Goal: Navigation & Orientation: Go to known website

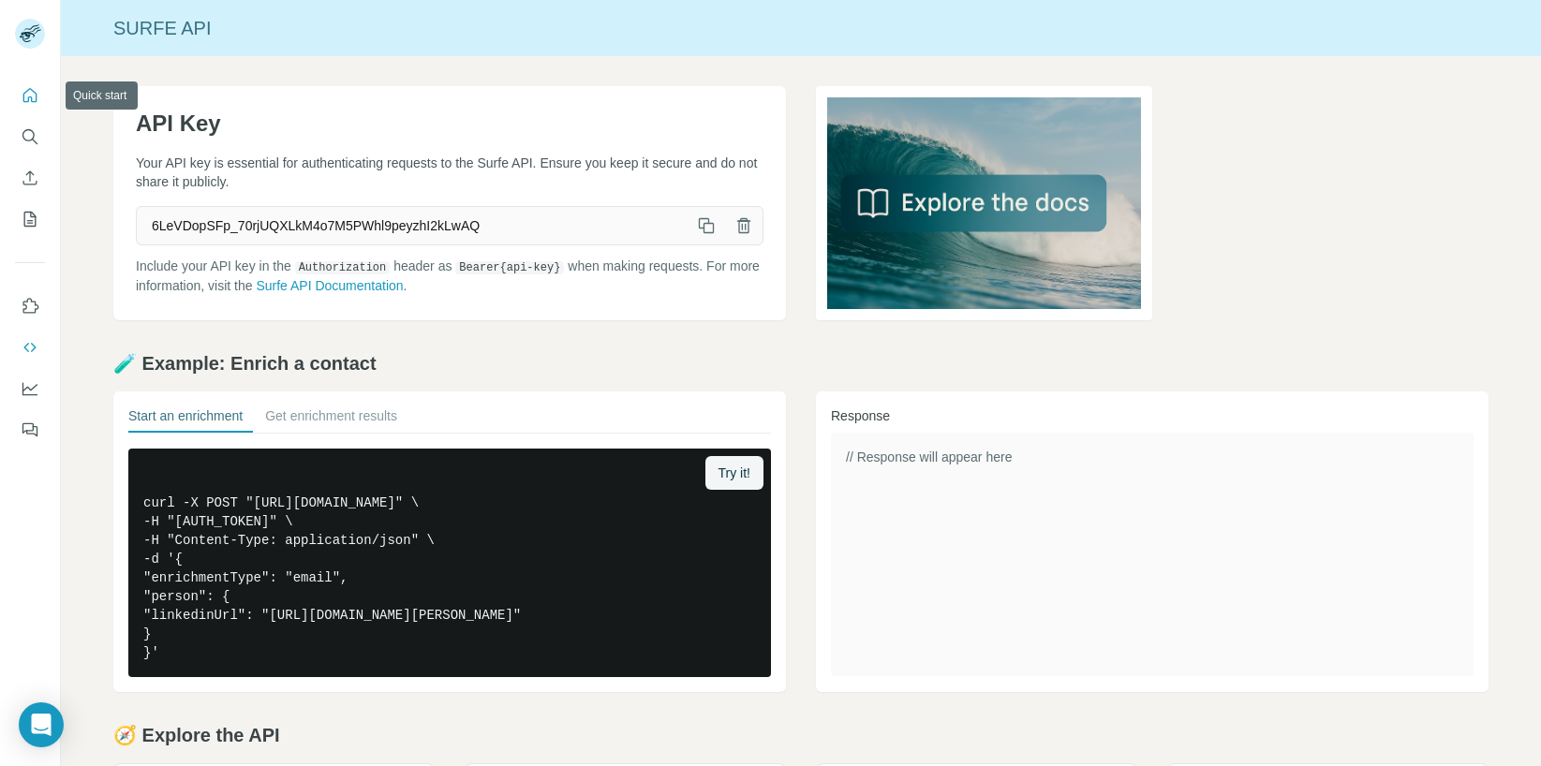
click at [28, 102] on icon "Quick start" at bounding box center [30, 95] width 19 height 19
